Goal: Transaction & Acquisition: Purchase product/service

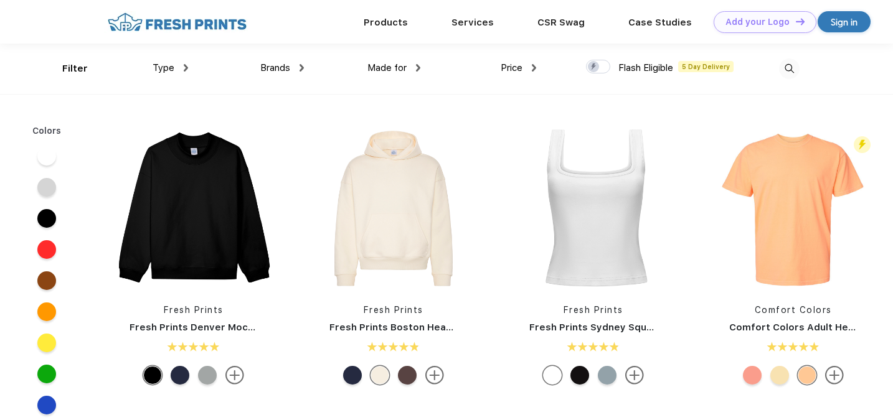
click at [166, 69] on span "Type" at bounding box center [164, 67] width 22 height 11
click at [187, 67] on img at bounding box center [186, 67] width 4 height 7
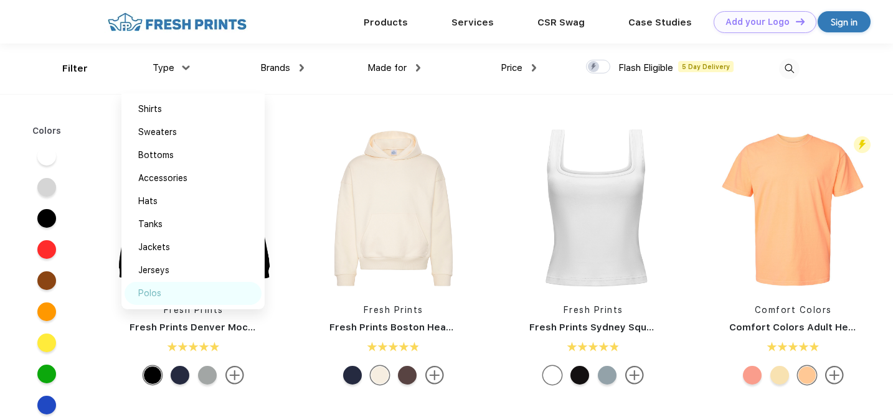
click at [163, 295] on div "Polos" at bounding box center [193, 293] width 137 height 23
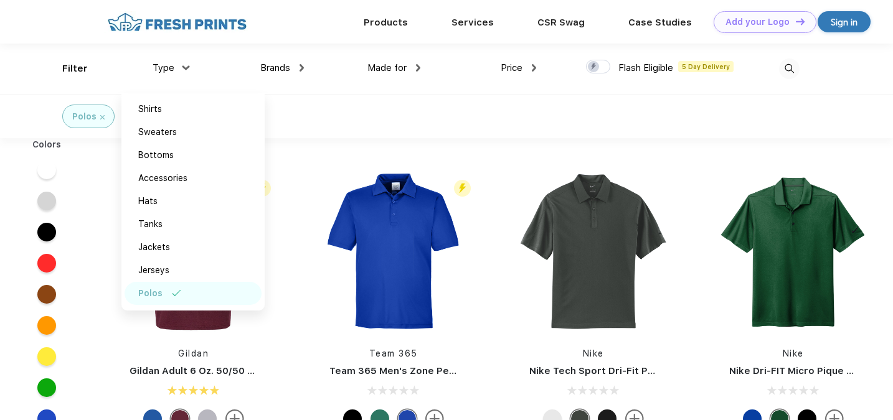
click at [369, 118] on div "Polos" at bounding box center [446, 116] width 893 height 44
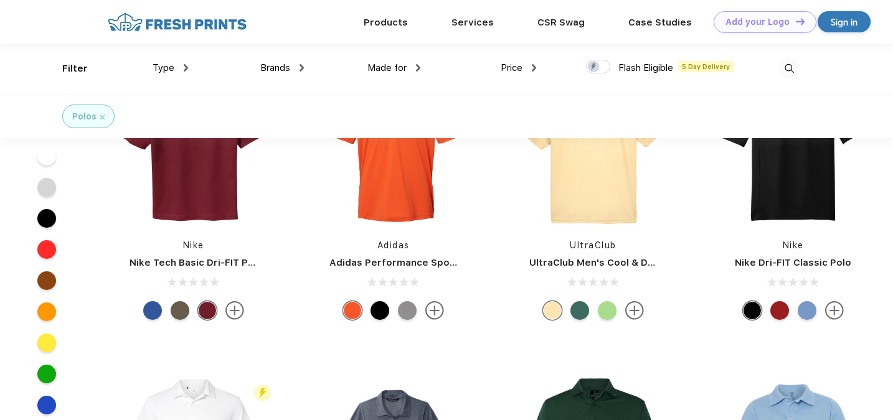
scroll to position [229, 0]
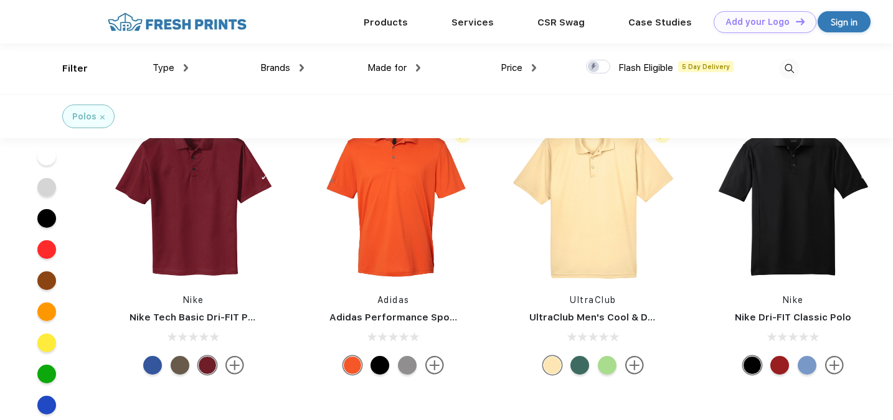
click at [285, 69] on span "Brands" at bounding box center [275, 67] width 30 height 11
click at [301, 70] on img at bounding box center [302, 67] width 4 height 7
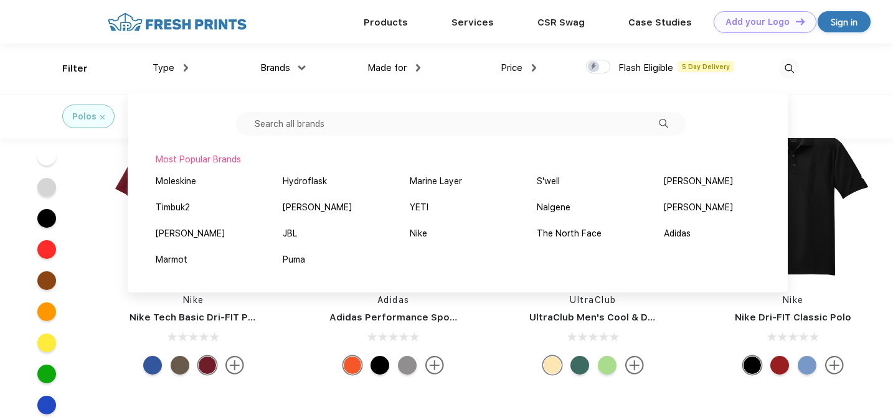
click at [214, 79] on div "Brands Most Popular Brands Moleskine Hydroflask Marine Layer S'well [PERSON_NAM…" at bounding box center [246, 69] width 116 height 50
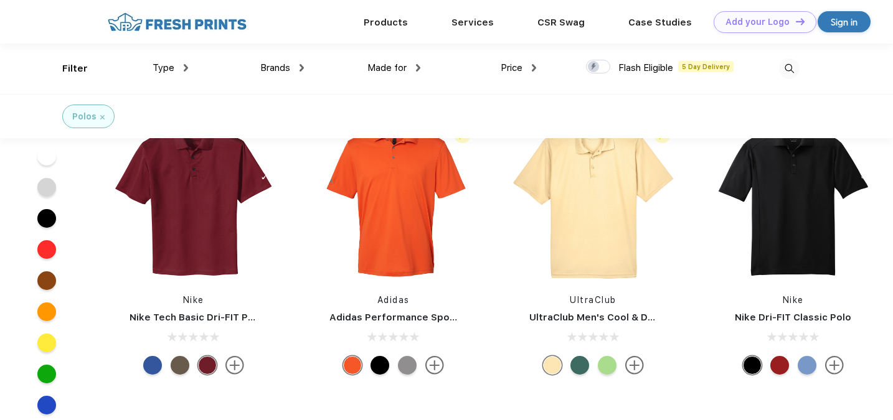
click at [418, 69] on img at bounding box center [418, 67] width 4 height 7
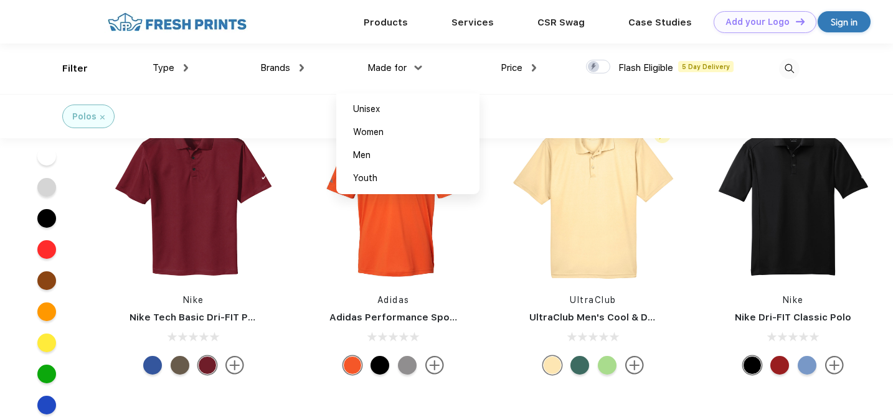
click at [505, 89] on div "Price $ $$ $$$" at bounding box center [478, 69] width 116 height 50
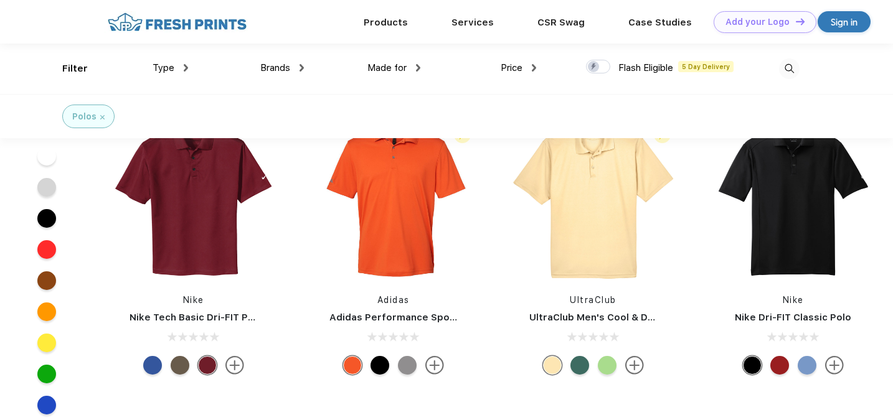
click at [185, 69] on img at bounding box center [186, 67] width 4 height 7
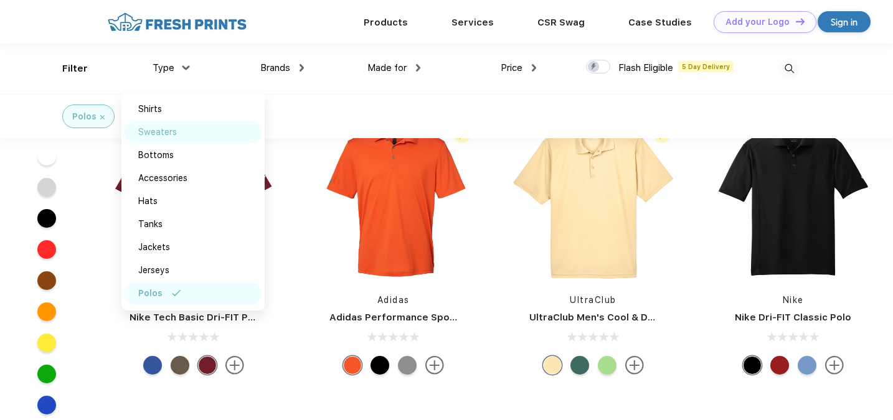
click at [168, 136] on div "Sweaters" at bounding box center [157, 132] width 39 height 13
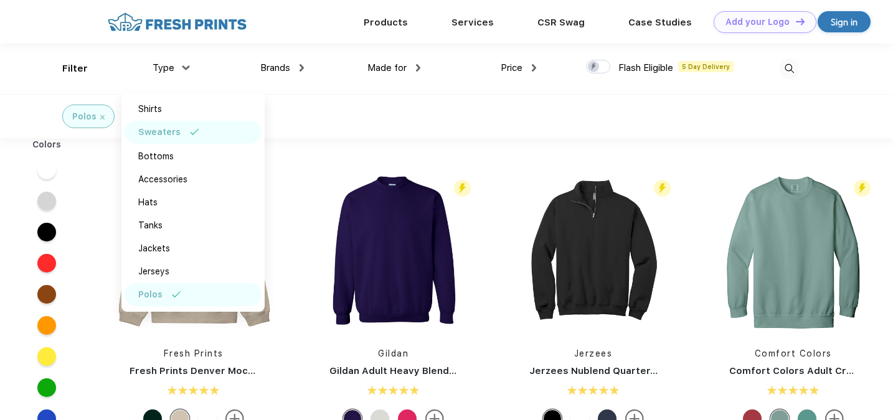
click at [369, 115] on div "Polos Sweaters" at bounding box center [446, 116] width 893 height 44
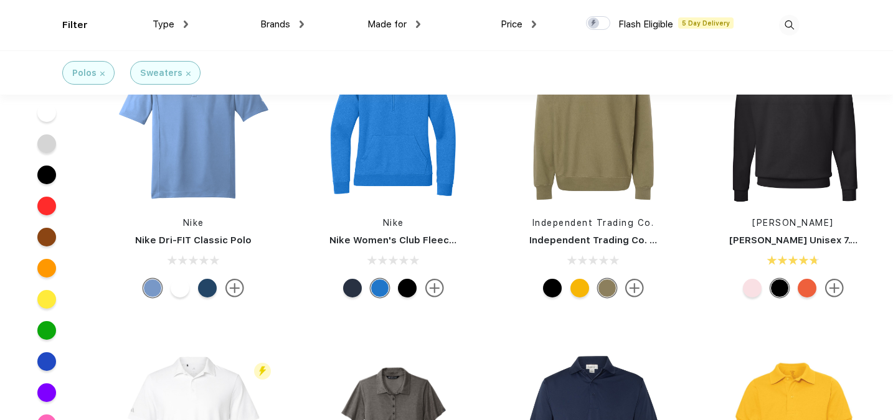
scroll to position [2051, 0]
